Goal: Transaction & Acquisition: Book appointment/travel/reservation

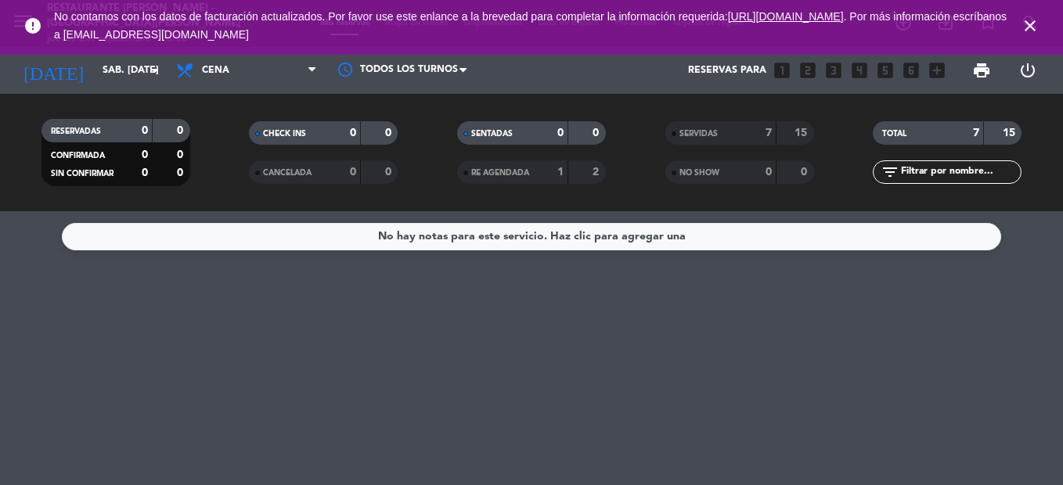
click at [1028, 25] on icon "close" at bounding box center [1029, 25] width 19 height 19
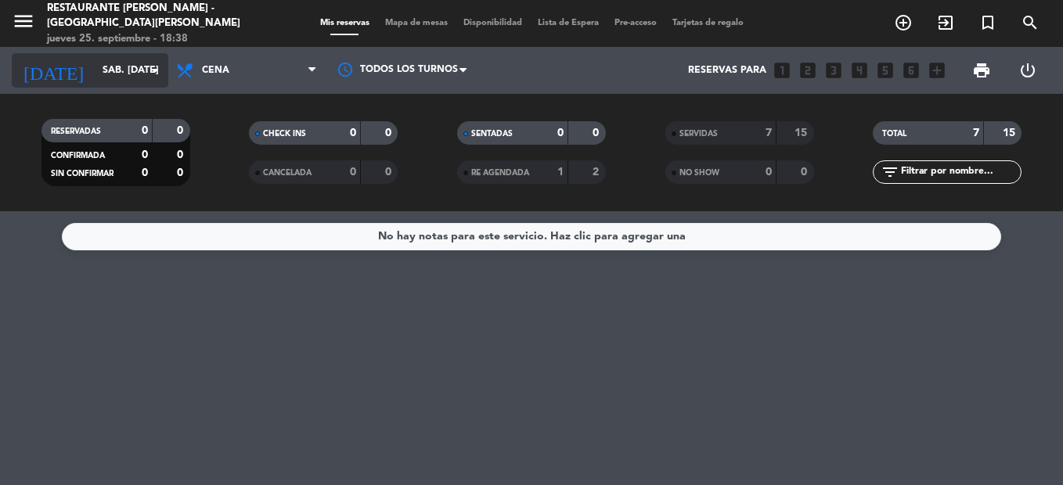
click at [153, 70] on icon "arrow_drop_down" at bounding box center [155, 70] width 19 height 19
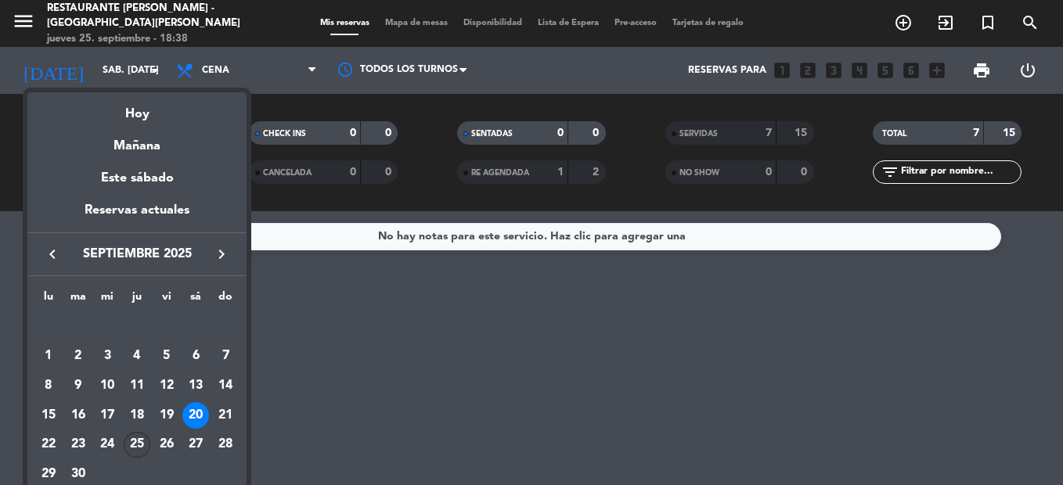
click at [138, 441] on div "25" at bounding box center [137, 445] width 27 height 27
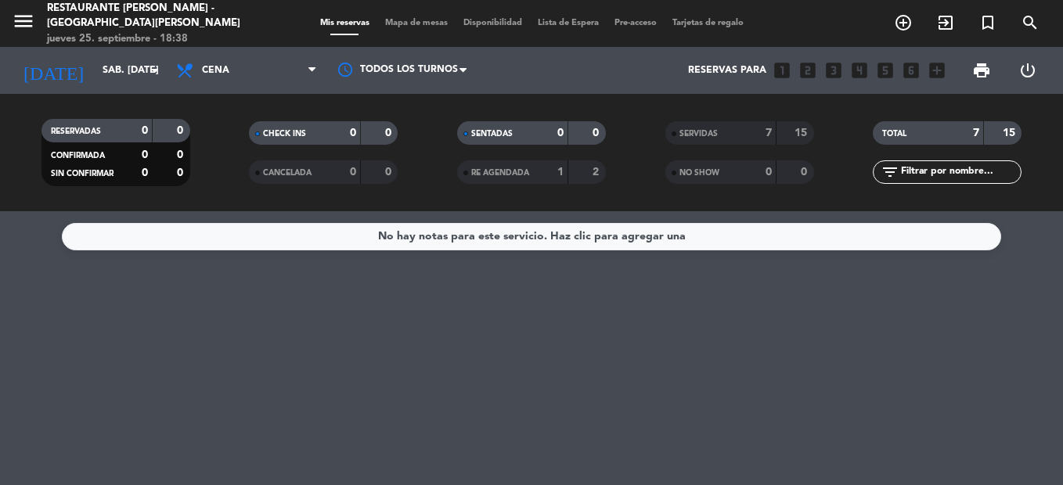
type input "[DEMOGRAPHIC_DATA] [DATE]"
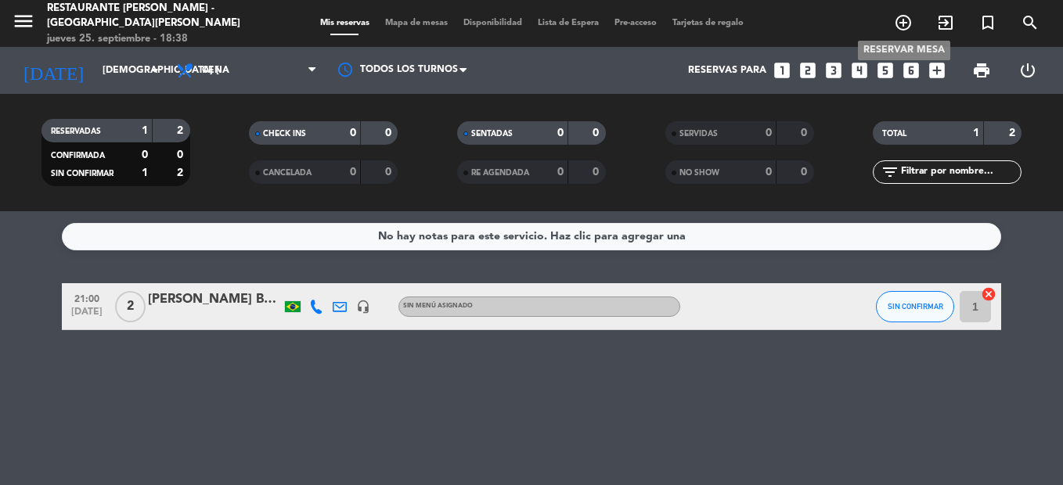
click at [907, 30] on icon "add_circle_outline" at bounding box center [903, 22] width 19 height 19
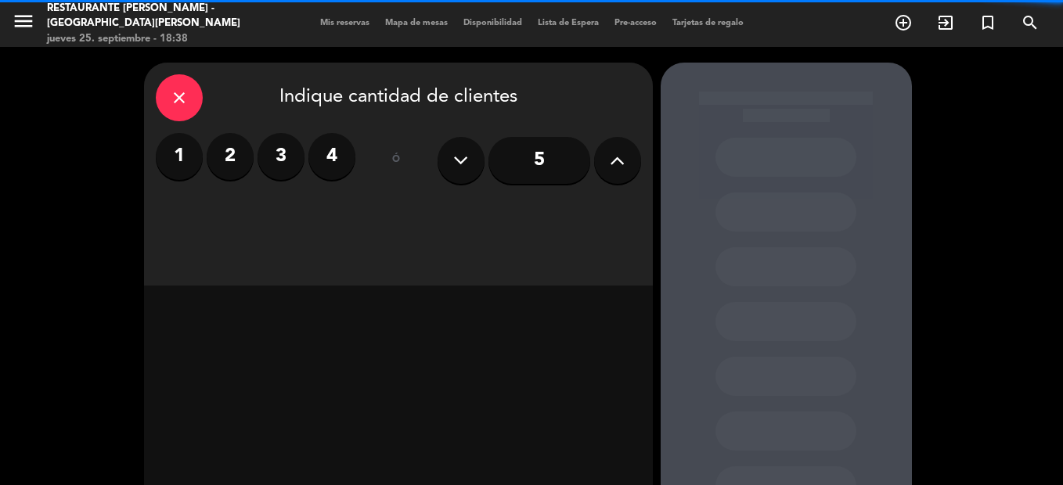
click at [266, 161] on label "3" at bounding box center [280, 156] width 47 height 47
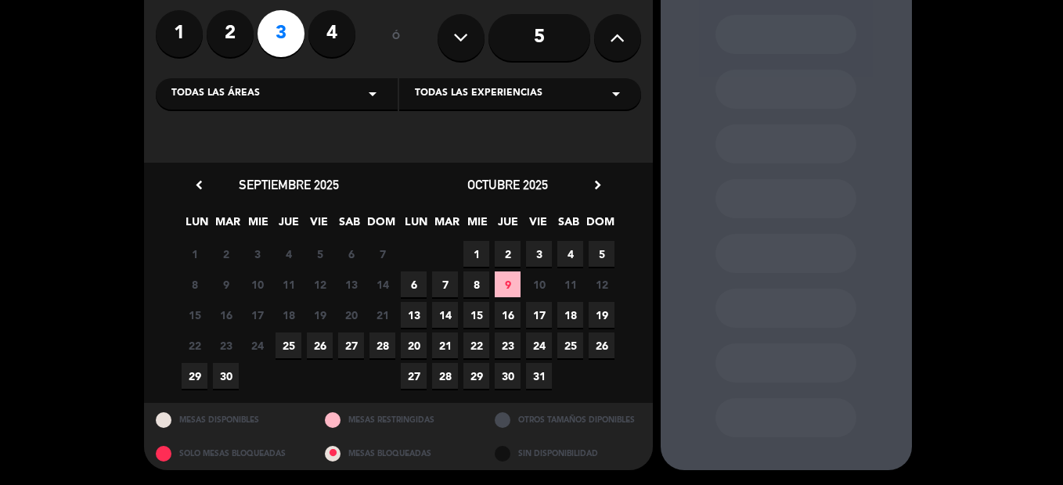
click at [505, 286] on span "9" at bounding box center [508, 285] width 26 height 26
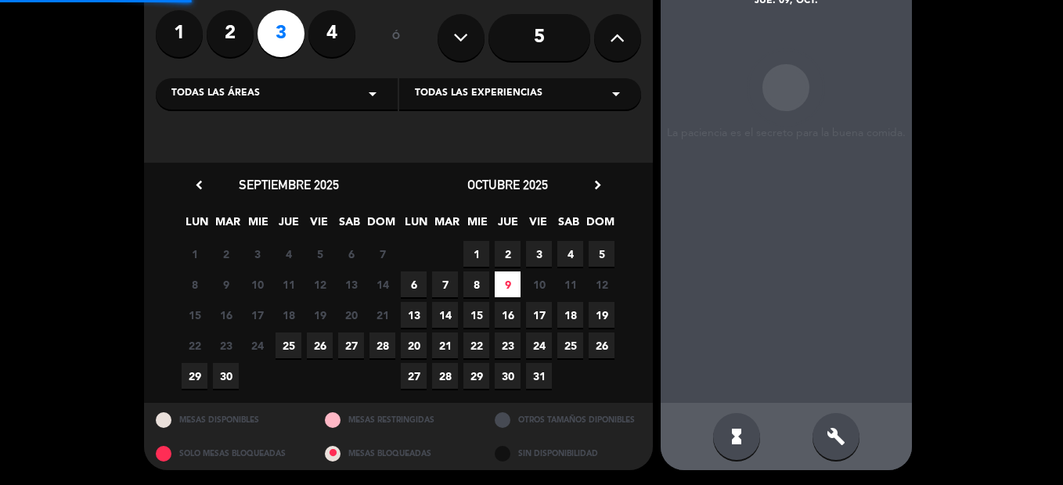
scroll to position [63, 0]
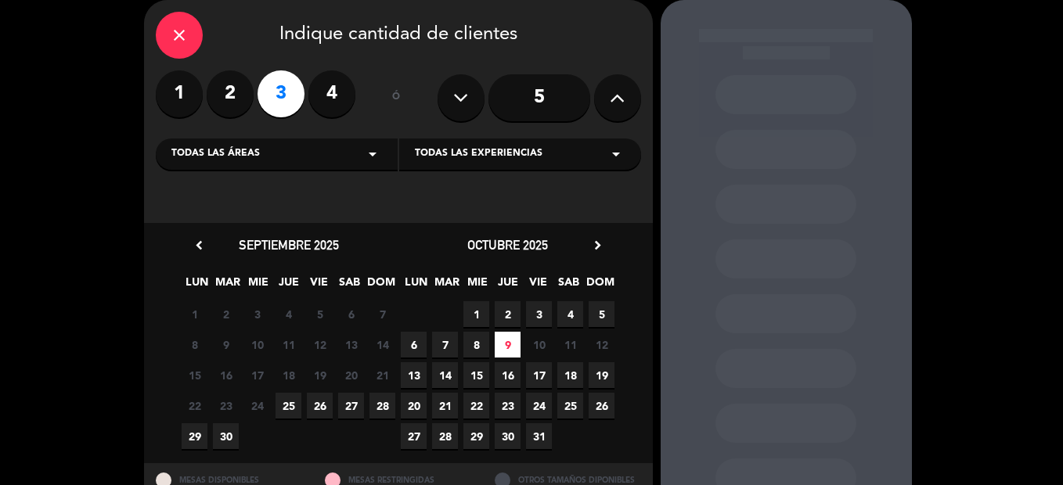
click at [291, 406] on span "25" at bounding box center [288, 406] width 26 height 26
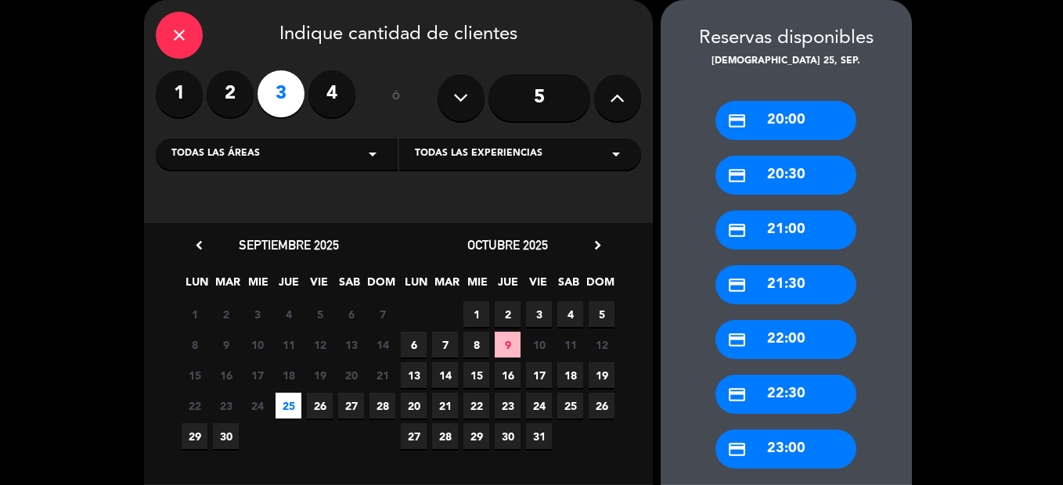
click at [291, 405] on span "25" at bounding box center [288, 406] width 26 height 26
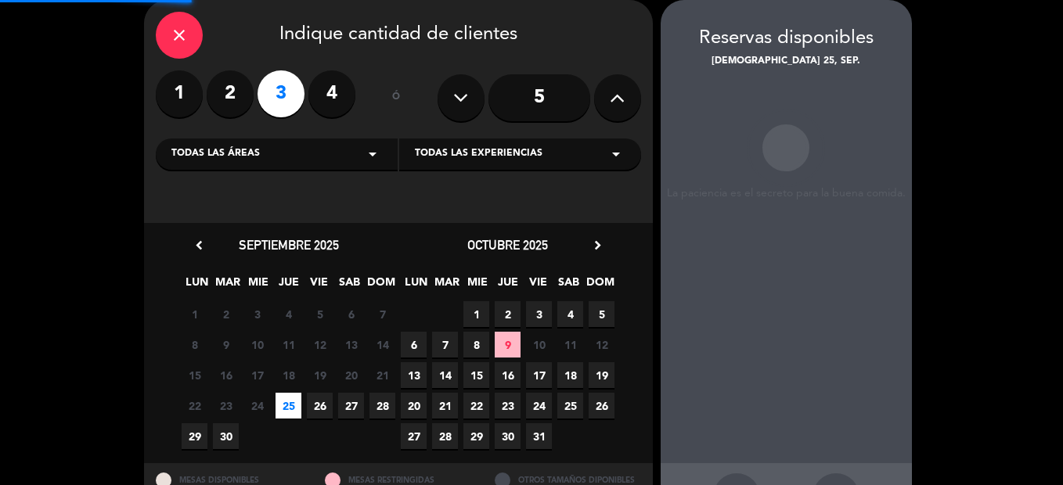
click at [291, 405] on span "25" at bounding box center [288, 406] width 26 height 26
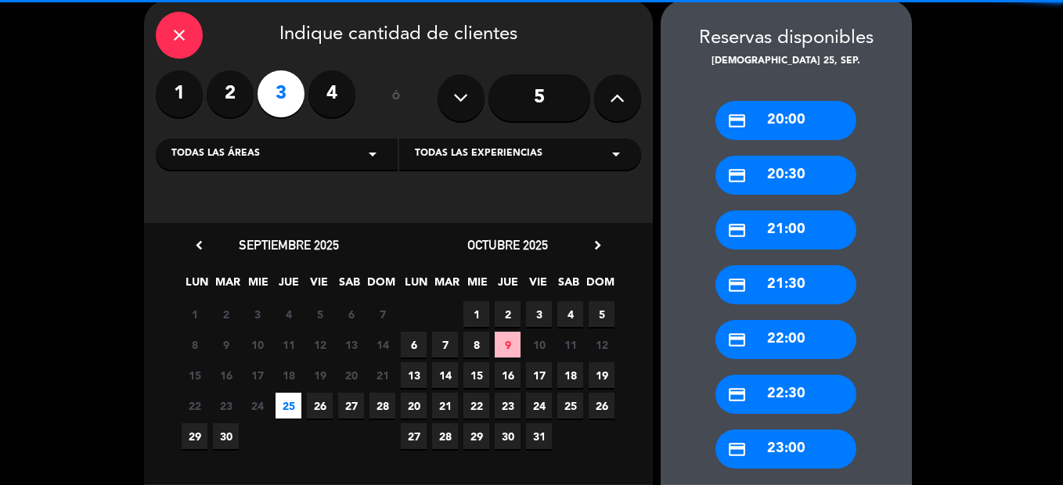
click at [291, 405] on span "25" at bounding box center [288, 406] width 26 height 26
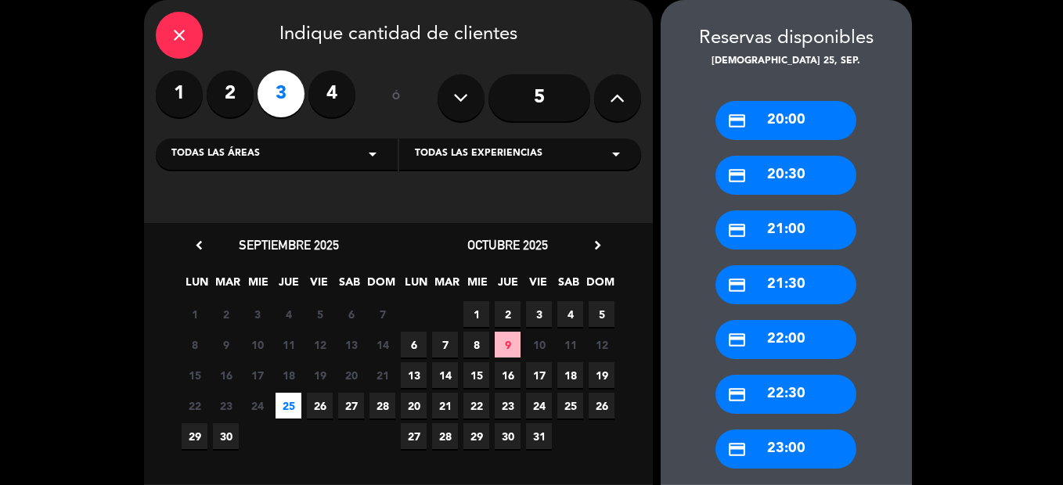
click at [474, 343] on span "8" at bounding box center [476, 345] width 26 height 26
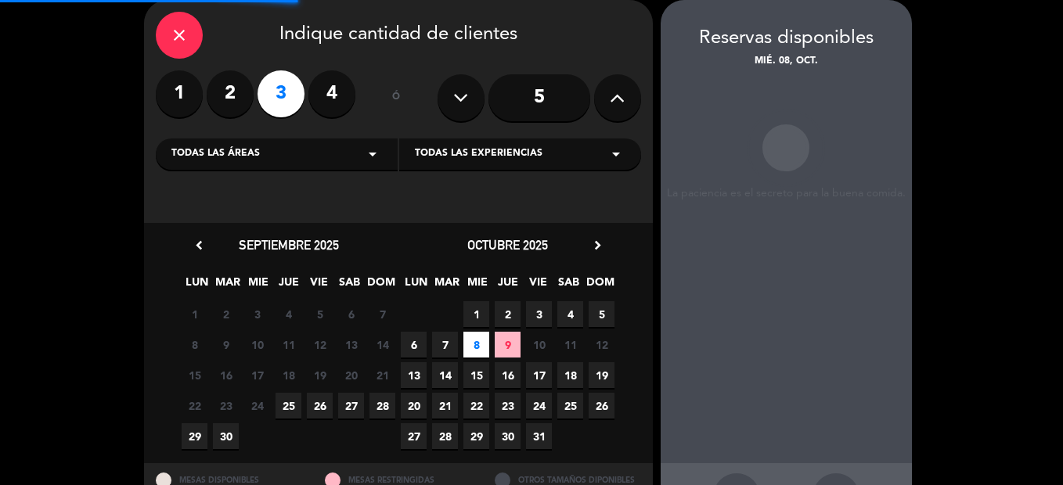
click at [452, 347] on span "7" at bounding box center [445, 345] width 26 height 26
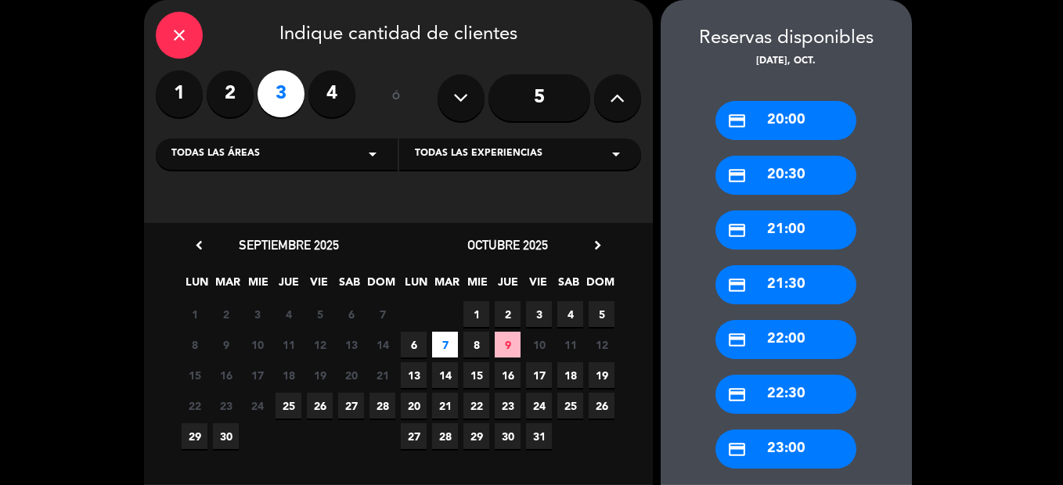
click at [285, 405] on span "25" at bounding box center [288, 406] width 26 height 26
click at [812, 172] on div "credit_card 20:30" at bounding box center [785, 175] width 141 height 39
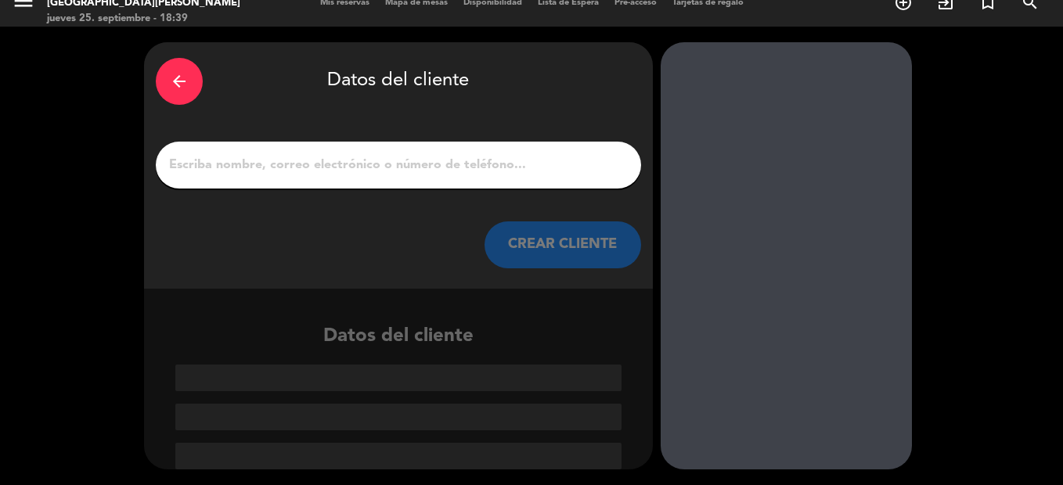
click at [420, 164] on input "1" at bounding box center [398, 165] width 462 height 22
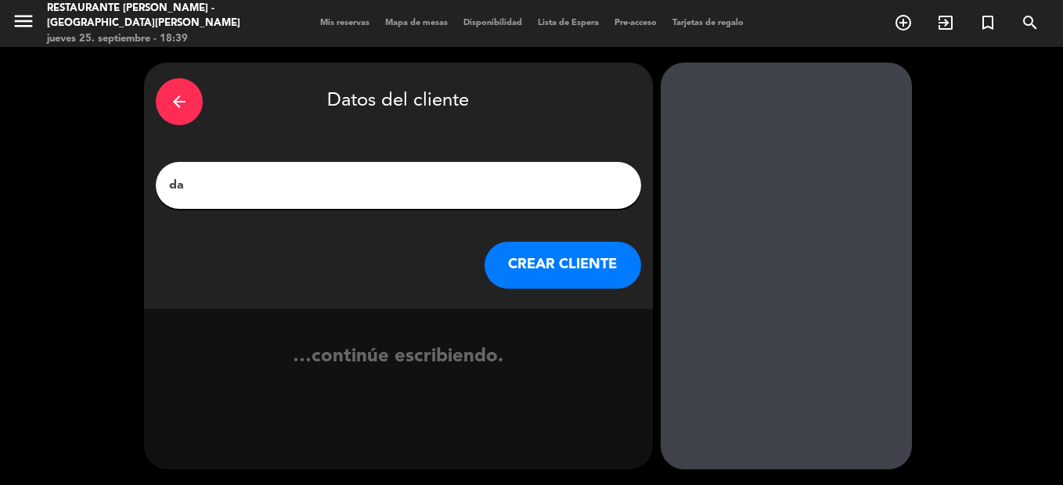
type input "d"
type input "Sr [PERSON_NAME] 29"
click at [522, 266] on button "CREAR CLIENTE" at bounding box center [562, 265] width 157 height 47
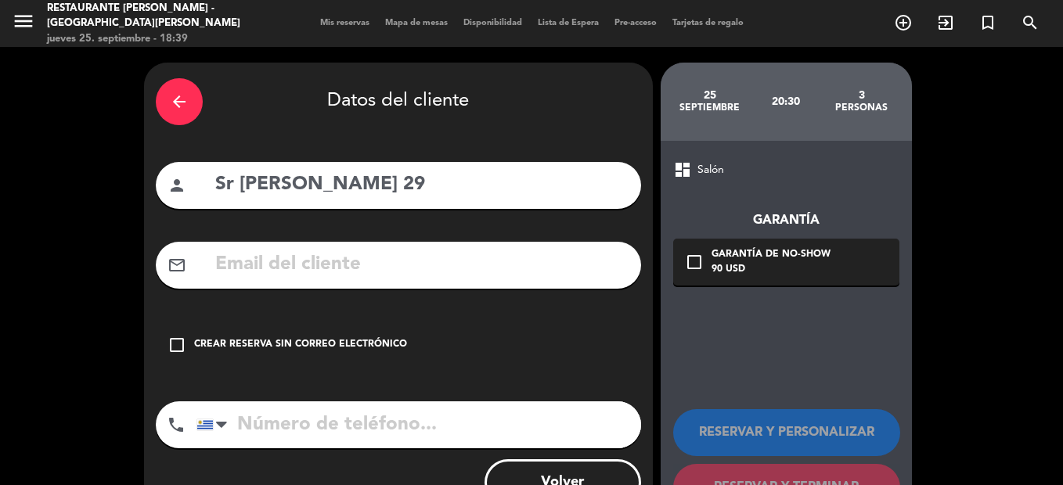
click at [329, 272] on input "text" at bounding box center [422, 265] width 416 height 32
click at [211, 313] on div "arrow_back Datos del cliente person Sr [PERSON_NAME] 29 mail_outline check_box_…" at bounding box center [398, 296] width 509 height 467
click at [181, 342] on icon "check_box_outline_blank" at bounding box center [176, 345] width 19 height 19
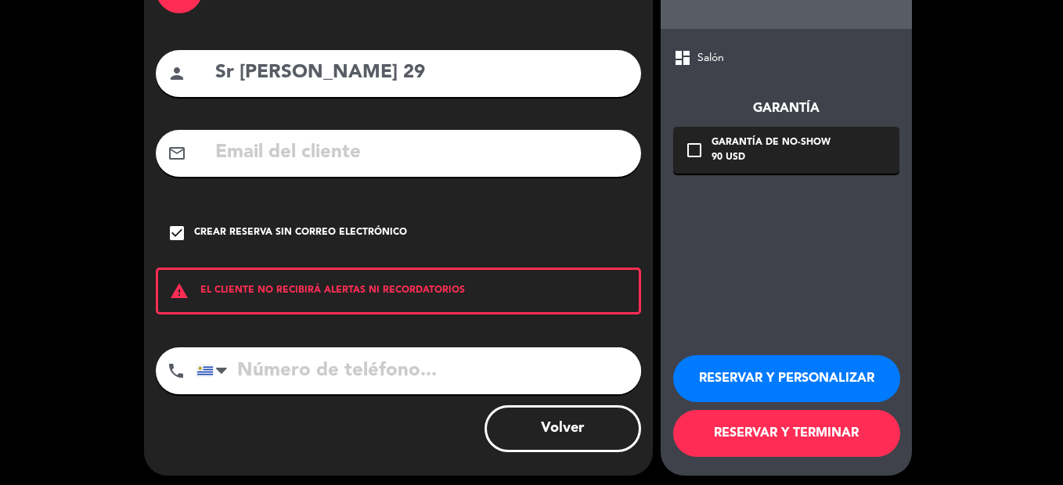
scroll to position [118, 0]
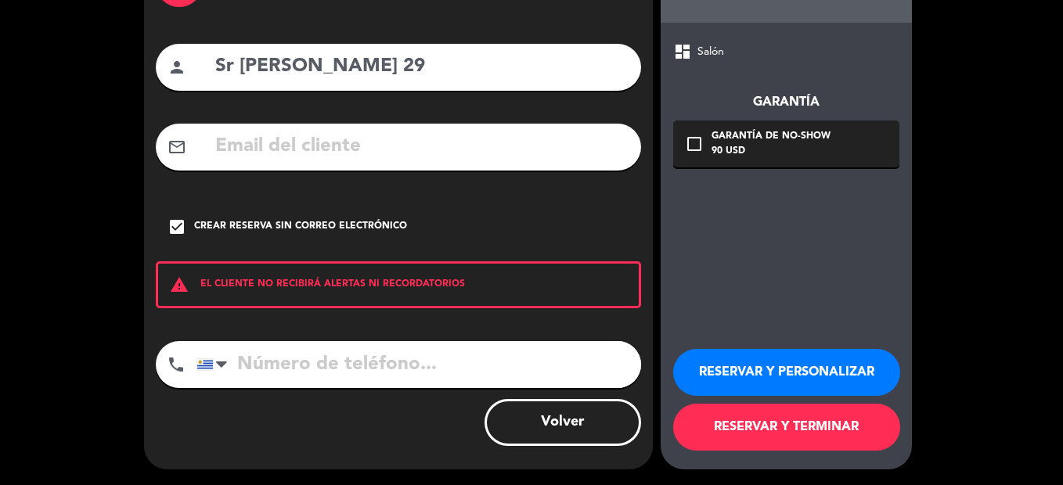
click at [753, 369] on button "RESERVAR Y PERSONALIZAR" at bounding box center [786, 372] width 227 height 47
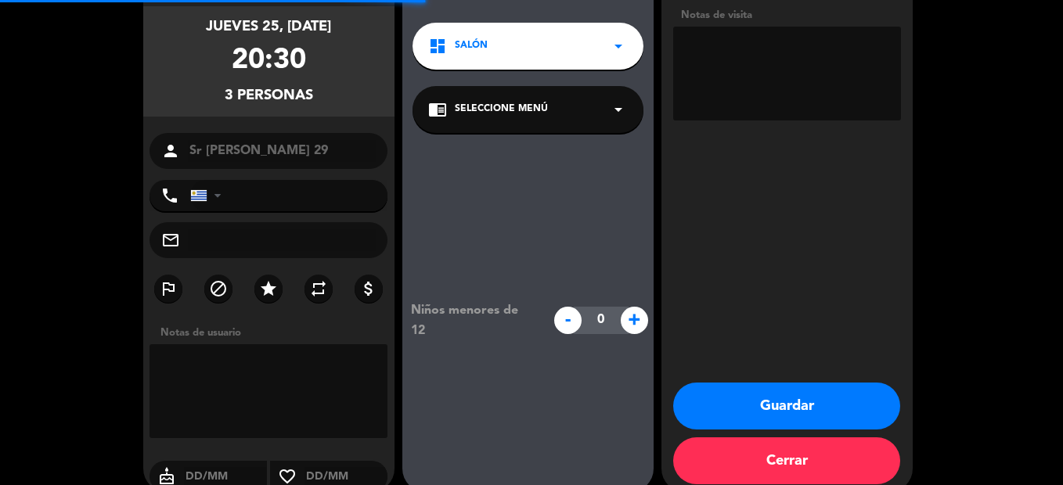
scroll to position [63, 0]
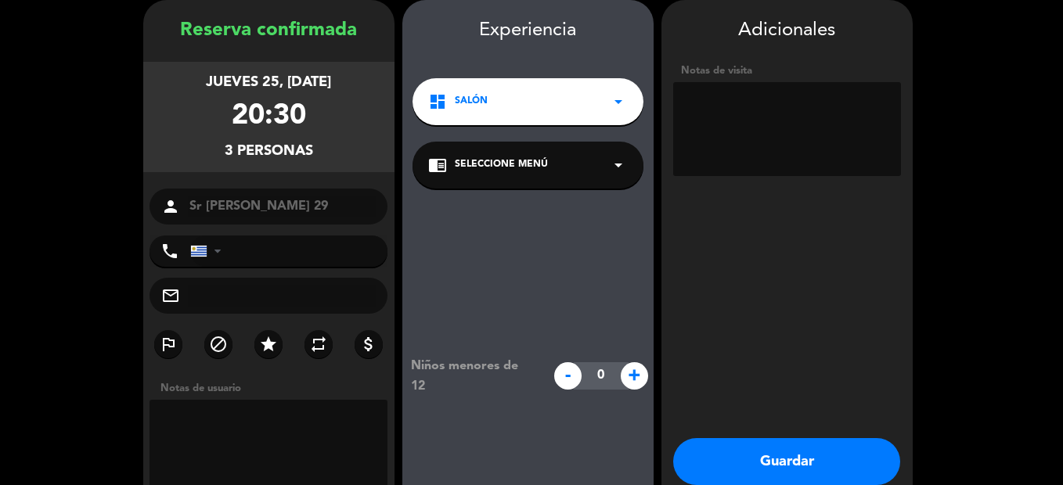
click at [750, 133] on textarea at bounding box center [787, 129] width 228 height 94
type textarea "bw 29"
click at [614, 103] on icon "arrow_drop_down" at bounding box center [618, 101] width 19 height 19
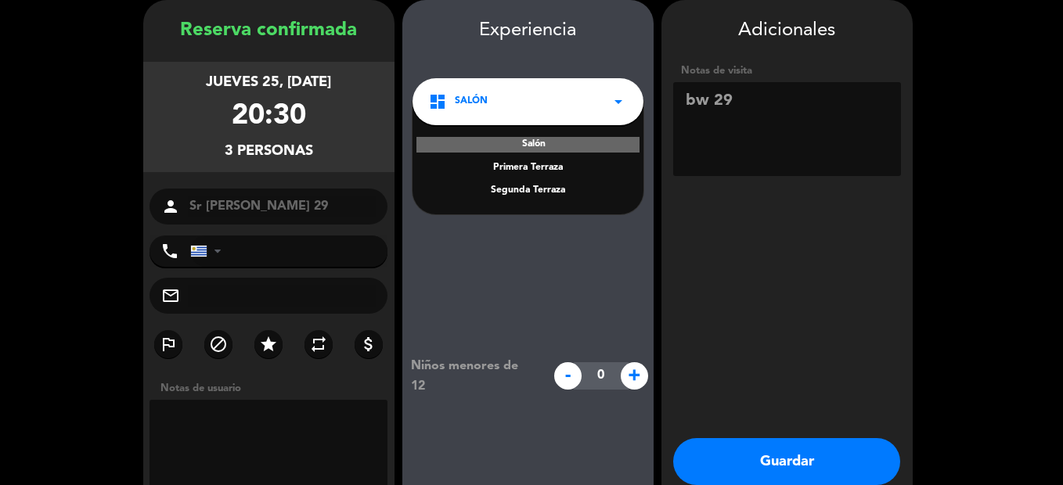
click at [572, 169] on div "Primera Terraza" at bounding box center [528, 168] width 200 height 16
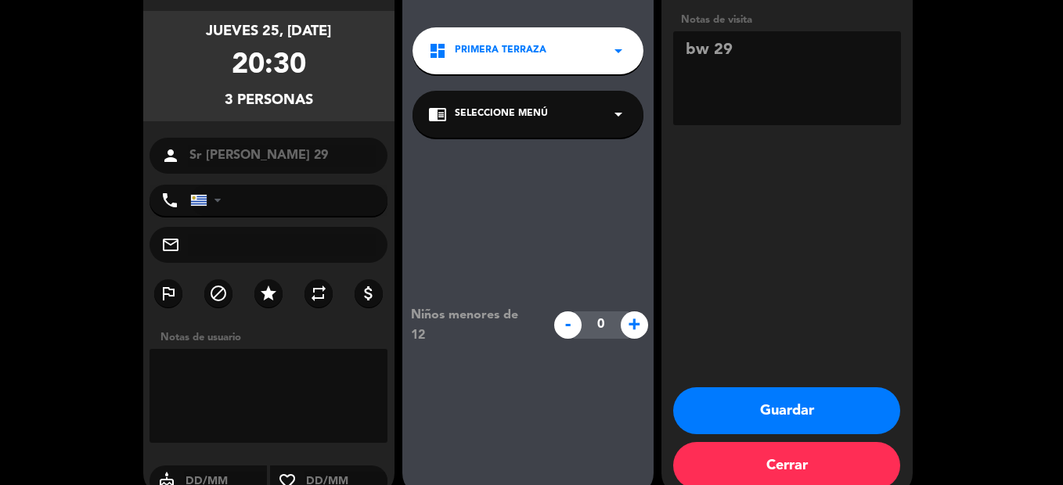
scroll to position [141, 0]
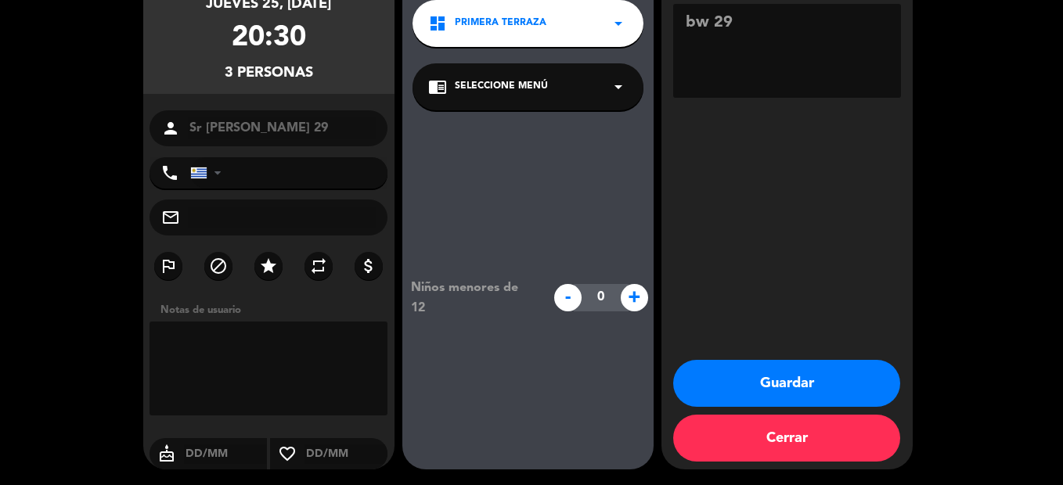
click at [760, 383] on button "Guardar" at bounding box center [786, 383] width 227 height 47
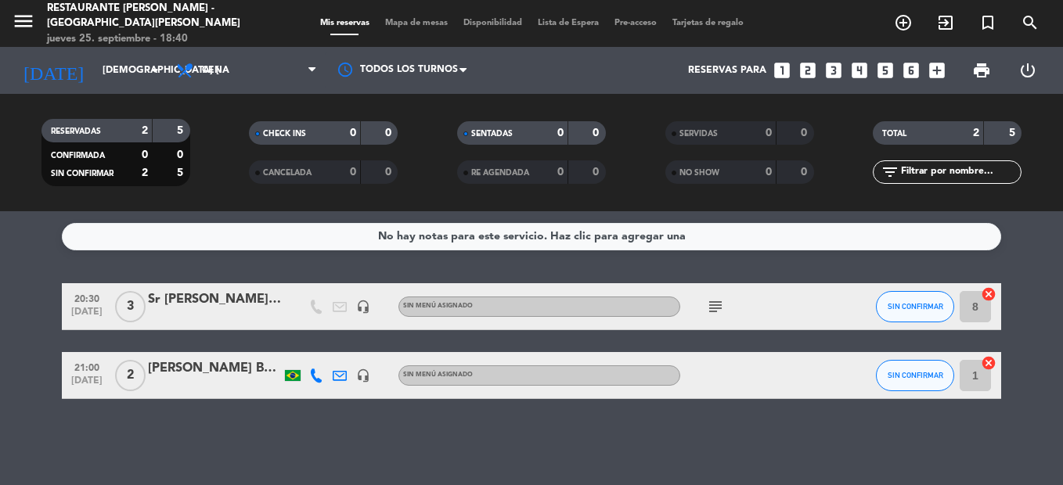
click at [715, 309] on icon "subject" at bounding box center [715, 306] width 19 height 19
click at [799, 319] on div "subject bw 29" at bounding box center [750, 306] width 141 height 46
